Goal: Task Accomplishment & Management: Manage account settings

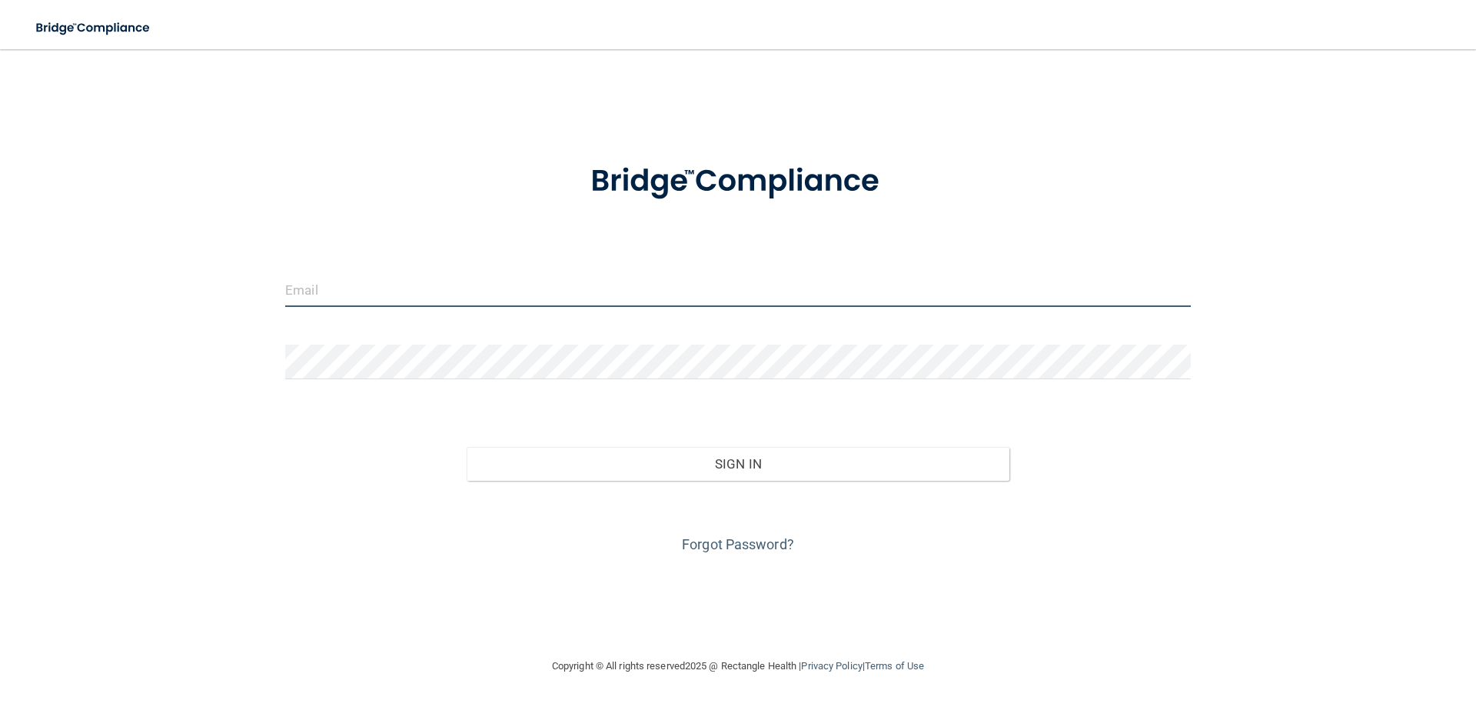
click at [394, 297] on input "email" at bounding box center [738, 289] width 906 height 35
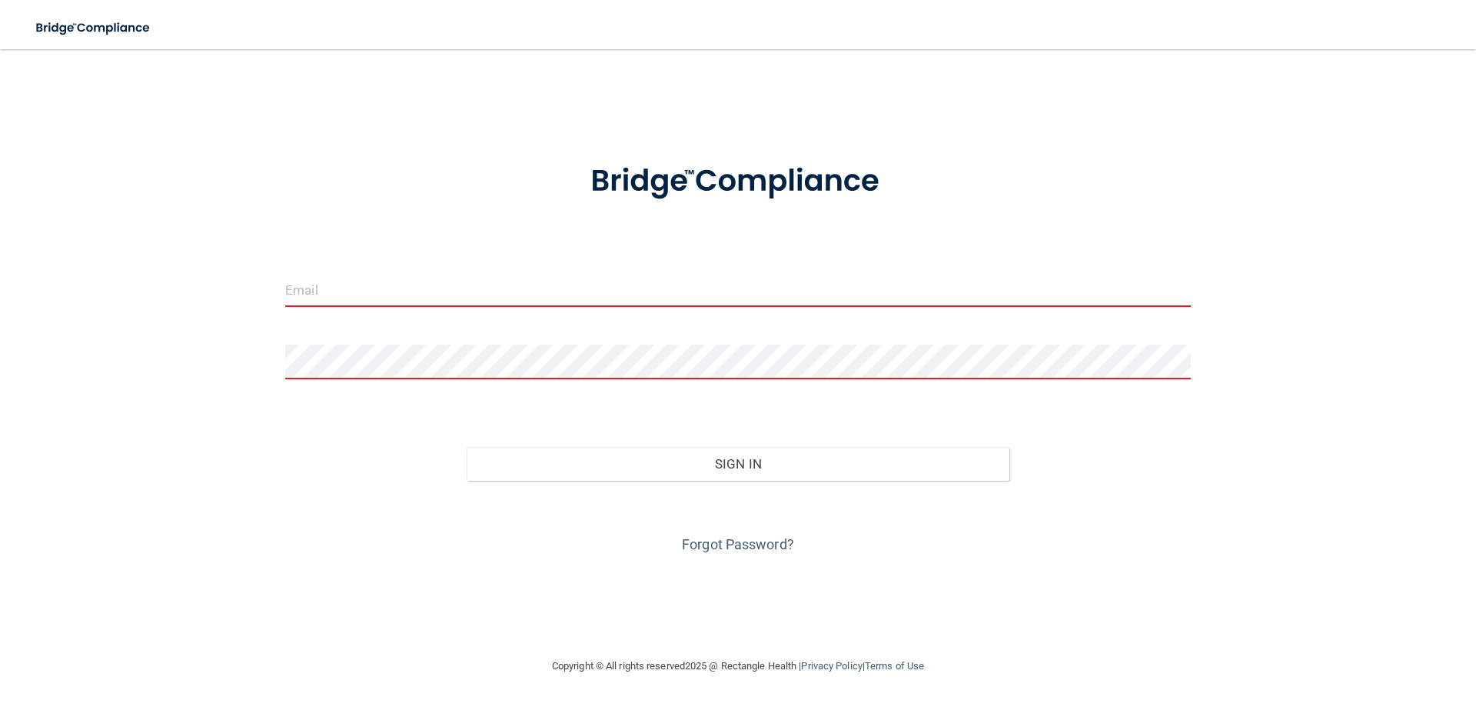
click at [567, 309] on div at bounding box center [738, 295] width 929 height 46
click at [560, 298] on input "email" at bounding box center [738, 289] width 906 height 35
click at [588, 311] on div at bounding box center [738, 295] width 929 height 46
click at [586, 294] on input "email" at bounding box center [738, 289] width 906 height 35
click at [530, 301] on input "email" at bounding box center [738, 289] width 906 height 35
